Goal: Obtain resource: Obtain resource

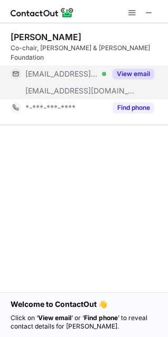
click at [116, 69] on button "View email" at bounding box center [134, 74] width 42 height 11
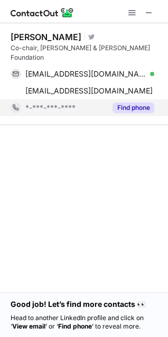
click at [133, 99] on div "Find phone" at bounding box center [130, 107] width 48 height 17
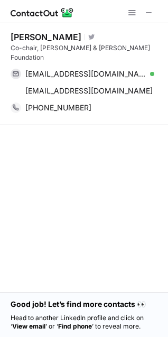
click at [74, 310] on div "Good job! Let’s find more contacts 👀 Head to another LinkedIn profile and click…" at bounding box center [84, 314] width 168 height 45
click at [161, 5] on div at bounding box center [84, 11] width 168 height 23
click at [147, 10] on span at bounding box center [149, 12] width 8 height 8
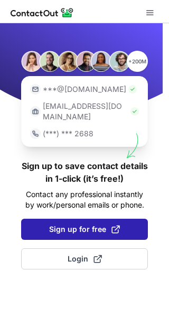
click at [91, 224] on span "Sign up for free" at bounding box center [84, 229] width 71 height 11
click at [85, 224] on span "Sign up for free" at bounding box center [84, 229] width 71 height 11
click at [109, 224] on span "Sign up for free" at bounding box center [84, 229] width 71 height 11
click at [114, 225] on span at bounding box center [115, 229] width 8 height 8
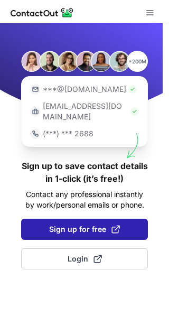
click at [114, 225] on span at bounding box center [115, 229] width 8 height 8
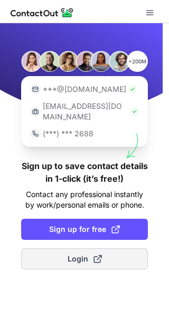
click at [89, 254] on span "Login" at bounding box center [85, 259] width 34 height 11
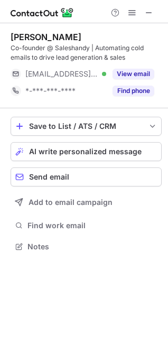
scroll to position [239, 168]
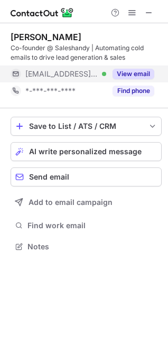
click at [137, 74] on button "View email" at bounding box center [134, 74] width 42 height 11
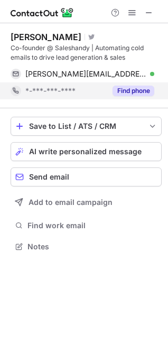
click at [138, 88] on button "Find phone" at bounding box center [134, 91] width 42 height 11
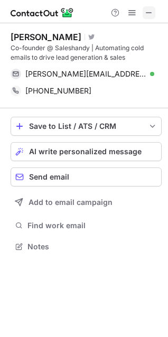
click at [147, 12] on span at bounding box center [149, 12] width 8 height 8
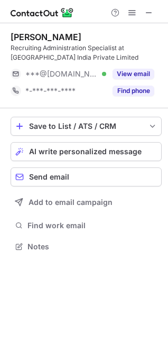
scroll to position [239, 168]
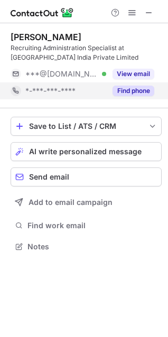
click at [124, 92] on button "Find phone" at bounding box center [134, 91] width 42 height 11
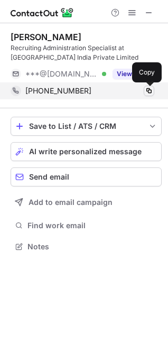
click at [149, 92] on span at bounding box center [149, 91] width 8 height 8
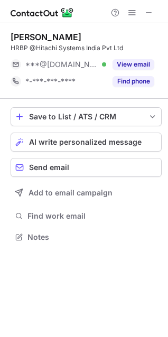
scroll to position [5, 5]
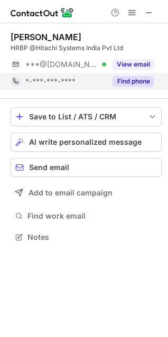
click at [135, 81] on button "Find phone" at bounding box center [134, 81] width 42 height 11
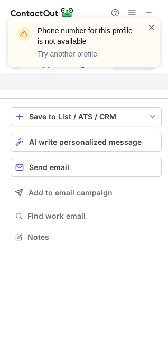
scroll to position [212, 168]
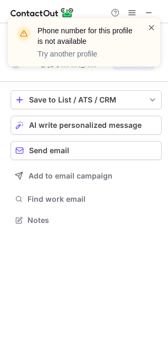
click at [148, 26] on span at bounding box center [151, 27] width 8 height 11
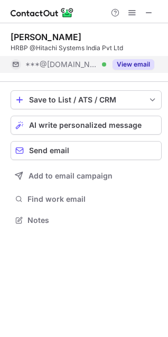
click at [136, 63] on button "View email" at bounding box center [134, 64] width 42 height 11
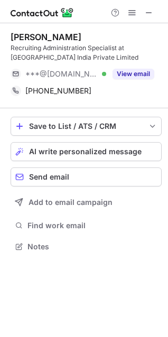
scroll to position [239, 168]
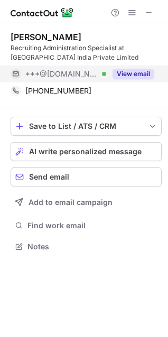
click at [135, 76] on button "View email" at bounding box center [134, 74] width 42 height 11
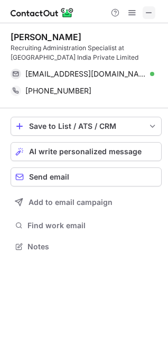
click at [149, 10] on span at bounding box center [149, 12] width 8 height 8
